Goal: Transaction & Acquisition: Purchase product/service

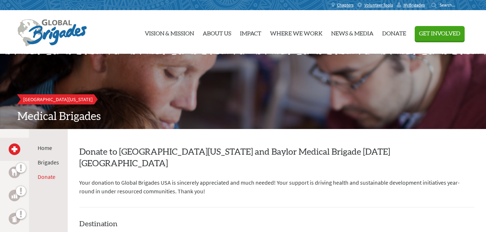
scroll to position [209, 0]
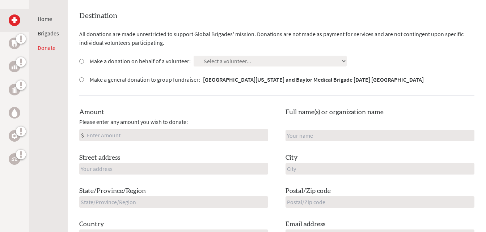
click at [157, 130] on input "Amount" at bounding box center [176, 136] width 183 height 12
click at [122, 57] on label "Make a donation on behalf of a volunteer:" at bounding box center [140, 61] width 101 height 9
click at [84, 59] on input "Make a donation on behalf of a volunteer:" at bounding box center [81, 61] width 5 height 5
radio input "true"
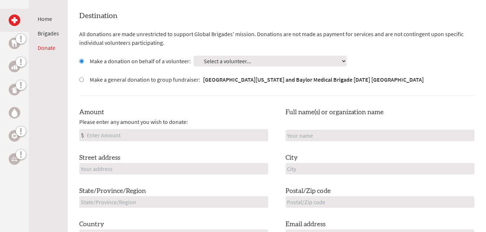
click at [226, 56] on select "Select a volunteer... [PERSON_NAME] [GEOGRAPHIC_DATA][PERSON_NAME] [PERSON_NAME…" at bounding box center [270, 61] width 153 height 11
select select "B0AC7EAD-B59F-11EF-9472-42010A8A002E"
click at [194, 56] on select "Select a volunteer... [PERSON_NAME] [GEOGRAPHIC_DATA][PERSON_NAME] [PERSON_NAME…" at bounding box center [270, 61] width 153 height 11
click at [139, 130] on input "Amount" at bounding box center [176, 136] width 183 height 12
type input "1200.00"
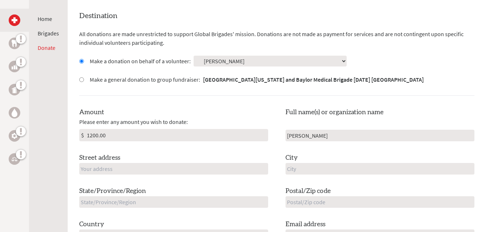
type input "[PERSON_NAME]"
type input "6812 Amaretto ct"
type input "Plano"
type input "[US_STATE]"
type input "75024"
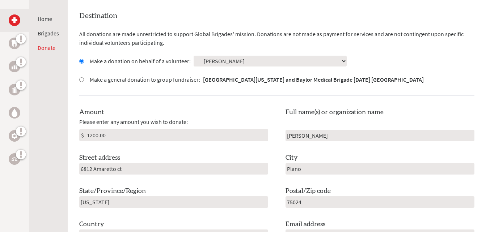
type input "[GEOGRAPHIC_DATA]"
type input "[EMAIL_ADDRESS][DOMAIN_NAME]"
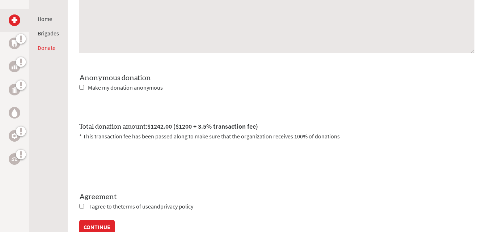
scroll to position [659, 0]
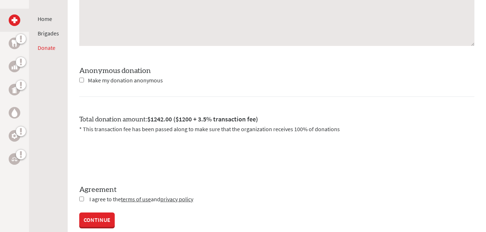
click at [80, 197] on input "checkbox" at bounding box center [81, 199] width 5 height 5
checkbox input "true"
click at [129, 114] on label "Total donation amount: $1242.00 ($1200 + 3.5% transaction fee)" at bounding box center [168, 119] width 179 height 11
click at [129, 125] on p "* This transaction fee has been passed along to make sure that the organization…" at bounding box center [276, 129] width 395 height 9
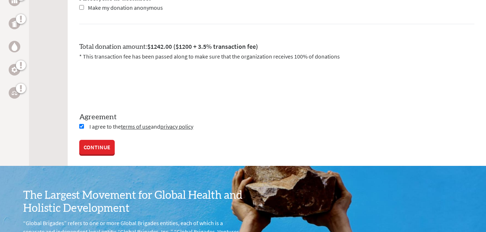
scroll to position [734, 0]
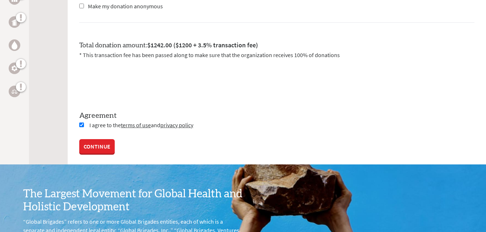
click at [97, 139] on link "CONTINUE" at bounding box center [96, 146] width 35 height 14
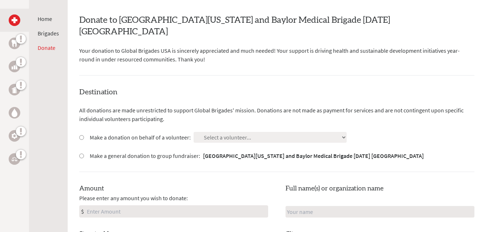
scroll to position [134, 0]
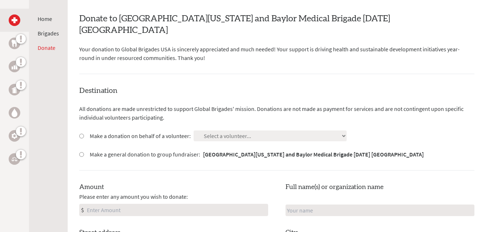
click at [268, 131] on div "Make a donation on behalf of a volunteer: Select a volunteer... Ana Rey-Cook As…" at bounding box center [276, 136] width 395 height 11
click at [80, 134] on input "Make a donation on behalf of a volunteer:" at bounding box center [81, 136] width 5 height 5
radio input "true"
click at [219, 131] on select "Select a volunteer... [PERSON_NAME] [GEOGRAPHIC_DATA][PERSON_NAME] [PERSON_NAME…" at bounding box center [270, 136] width 153 height 11
select select "B0AC7EAD-B59F-11EF-9472-42010A8A002E"
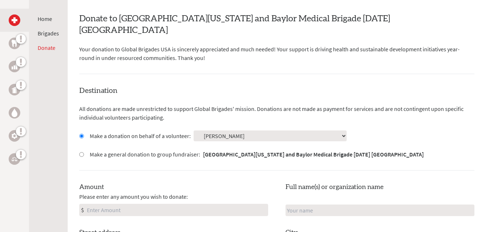
click at [194, 131] on select "Select a volunteer... [PERSON_NAME] [GEOGRAPHIC_DATA][PERSON_NAME] [PERSON_NAME…" at bounding box center [270, 136] width 153 height 11
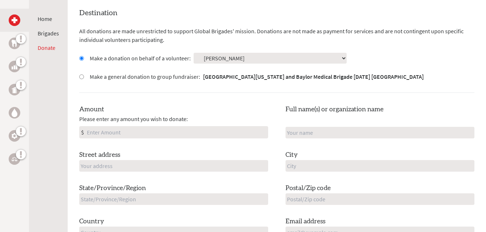
scroll to position [212, 0]
click at [122, 126] on input "Amount" at bounding box center [176, 132] width 183 height 12
type input "1200.00"
type input "[PERSON_NAME]"
type input "6812 Amaretto ct"
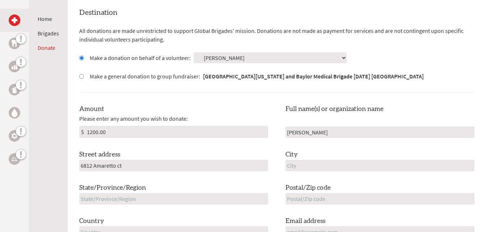
type input "Plano"
type input "Texas"
type input "75024"
type input "USA"
type input "[EMAIL_ADDRESS][DOMAIN_NAME]"
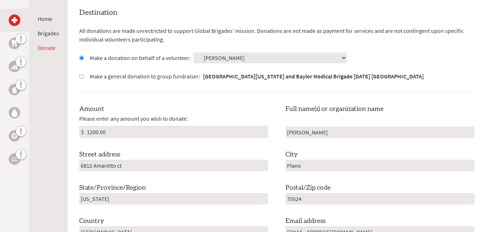
click at [178, 92] on div "Destination All donations are made unrestricted to support Global Brigades' mis…" at bounding box center [276, 129] width 395 height 243
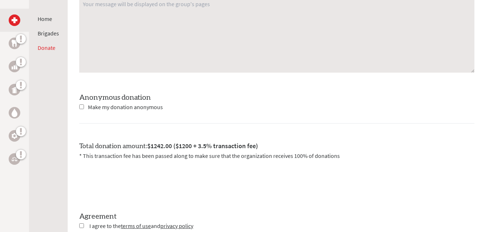
scroll to position [632, 0]
click at [108, 152] on p "* This transaction fee has been passed along to make sure that the organization…" at bounding box center [276, 156] width 395 height 9
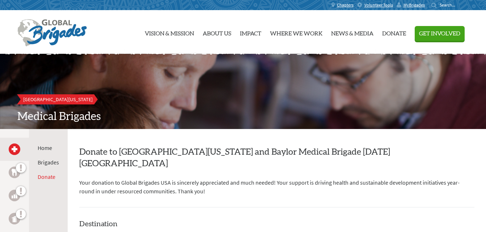
scroll to position [20, 0]
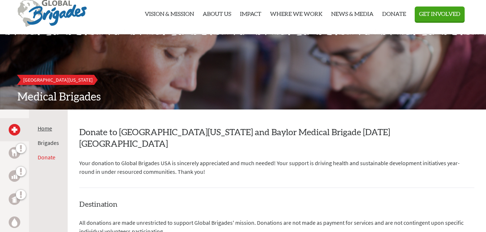
click at [51, 130] on link "Home" at bounding box center [45, 128] width 14 height 7
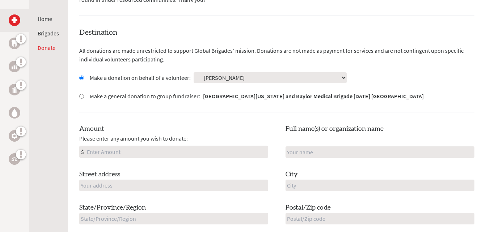
scroll to position [192, 0]
click at [144, 146] on input "Amount" at bounding box center [176, 152] width 183 height 12
type input "1200"
click at [315, 146] on input "[PERSON_NAME]" at bounding box center [380, 152] width 189 height 12
click at [336, 146] on input "[PERSON_NAME]" at bounding box center [380, 152] width 189 height 12
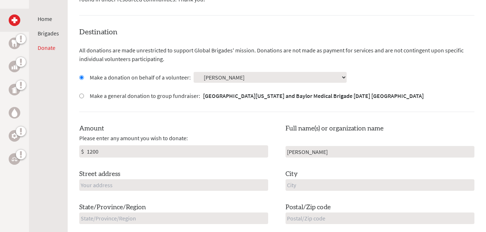
type input "[PERSON_NAME]"
type input "6812 amaretto ct"
type input "plano"
type input "tx"
type input "75024"
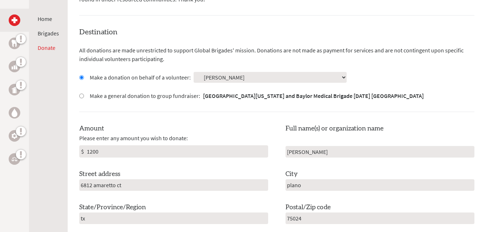
scroll to position [317, 0]
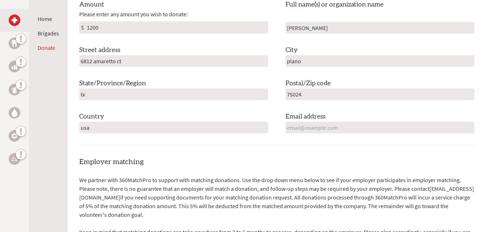
type input "usa"
type input "[EMAIL_ADDRESS][DOMAIN_NAME]"
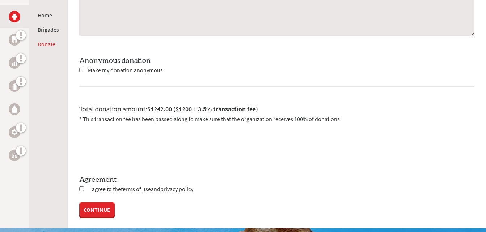
scroll to position [670, 0]
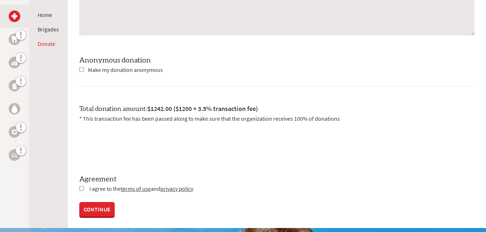
click at [83, 187] on input "checkbox" at bounding box center [81, 189] width 5 height 5
checkbox input "true"
click at [94, 203] on link "CONTINUE" at bounding box center [96, 210] width 35 height 14
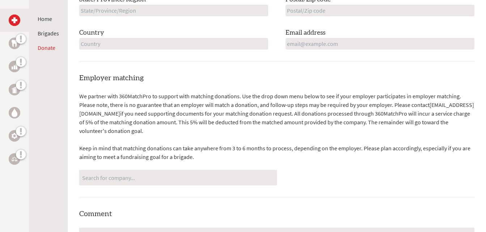
scroll to position [408, 0]
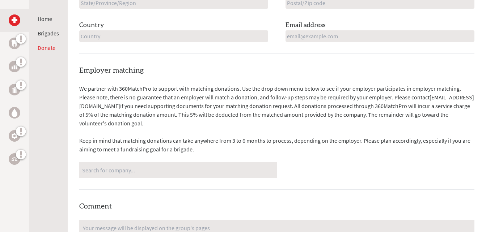
click at [266, 66] on h4 "Employer matching" at bounding box center [276, 71] width 395 height 10
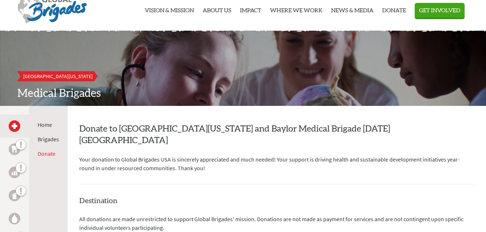
scroll to position [0, 0]
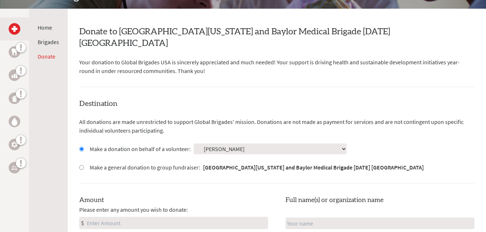
scroll to position [122, 0]
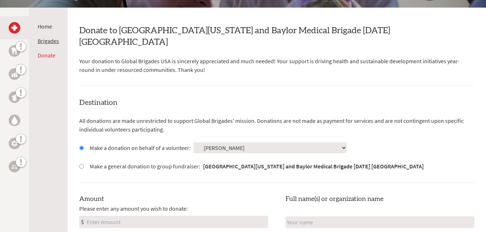
click at [50, 42] on link "Brigades" at bounding box center [48, 40] width 21 height 7
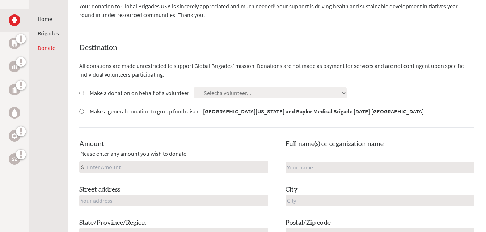
scroll to position [173, 0]
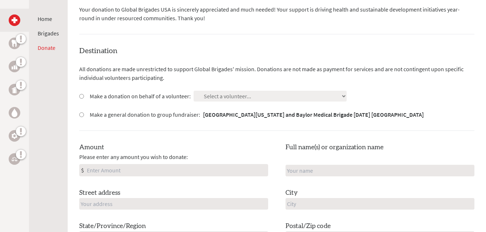
click at [100, 92] on label "Make a donation on behalf of a volunteer:" at bounding box center [140, 96] width 101 height 9
click at [84, 94] on input "Make a donation on behalf of a volunteer:" at bounding box center [81, 96] width 5 height 5
radio input "true"
click at [225, 79] on div "Destination All donations are made unrestricted to support Global Brigades' mis…" at bounding box center [276, 167] width 395 height 243
click at [228, 91] on select "Select a volunteer... [PERSON_NAME] [GEOGRAPHIC_DATA][PERSON_NAME] [PERSON_NAME…" at bounding box center [270, 96] width 153 height 11
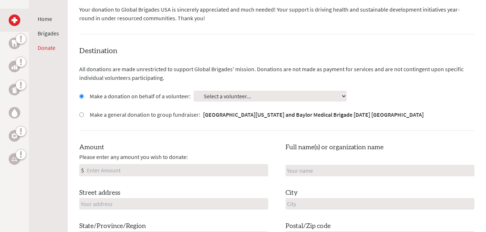
select select "B0AC7EAD-B59F-11EF-9472-42010A8A002E"
click at [194, 91] on select "Select a volunteer... [PERSON_NAME] [GEOGRAPHIC_DATA][PERSON_NAME] [PERSON_NAME…" at bounding box center [270, 96] width 153 height 11
click at [127, 165] on div "Amount Please enter any amount you wish to donate: $ Full name(s) or organizati…" at bounding box center [276, 210] width 395 height 134
click at [136, 165] on input "Amount" at bounding box center [176, 171] width 183 height 12
type input "1200.00"
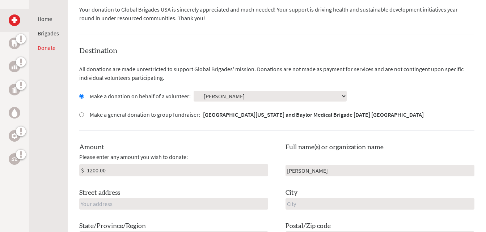
type input "[PERSON_NAME]"
type input "6812 amaretto ct"
type input "plano"
type input "tx"
type input "usa"
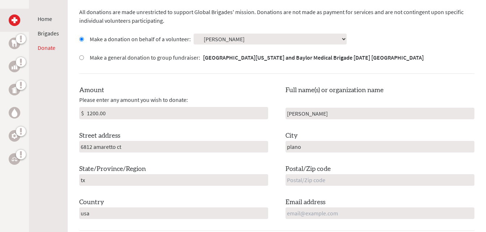
scroll to position [231, 0]
click at [318, 174] on input "text" at bounding box center [380, 180] width 189 height 12
type input "75024"
type input "[EMAIL_ADDRESS][DOMAIN_NAME]"
click at [277, 187] on div "Amount Please enter any amount you wish to donate: $ 1200.00 Full name(s) or or…" at bounding box center [276, 152] width 395 height 134
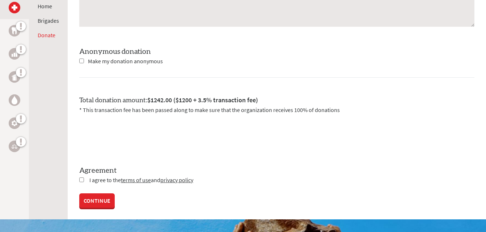
scroll to position [679, 0]
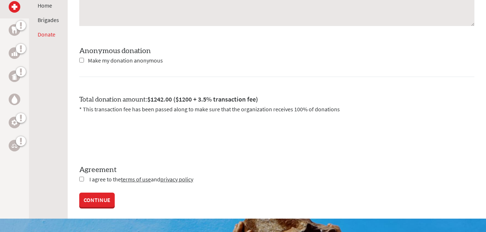
click at [81, 177] on input "checkbox" at bounding box center [81, 179] width 5 height 5
checkbox input "true"
click at [99, 194] on link "CONTINUE" at bounding box center [96, 201] width 35 height 14
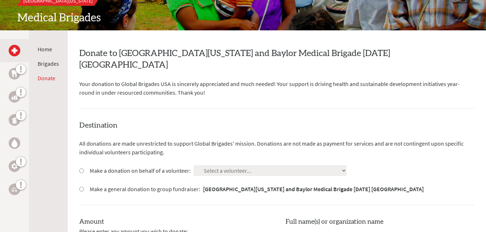
scroll to position [99, 0]
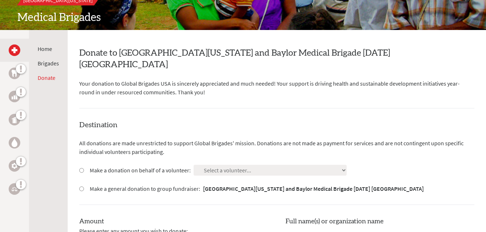
click at [81, 168] on input "Make a donation on behalf of a volunteer:" at bounding box center [81, 170] width 5 height 5
radio input "true"
click at [204, 165] on select "Select a volunteer... [PERSON_NAME] [GEOGRAPHIC_DATA][PERSON_NAME] [PERSON_NAME…" at bounding box center [270, 170] width 153 height 11
select select "B0AC7EAD-B59F-11EF-9472-42010A8A002E"
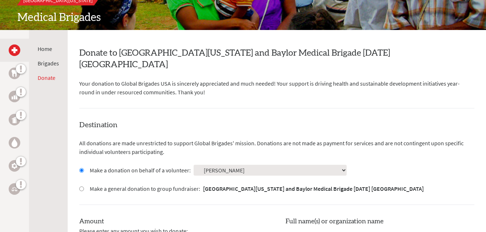
click at [194, 165] on select "Select a volunteer... [PERSON_NAME] [GEOGRAPHIC_DATA][PERSON_NAME] [PERSON_NAME…" at bounding box center [270, 170] width 153 height 11
